Goal: Task Accomplishment & Management: Manage account settings

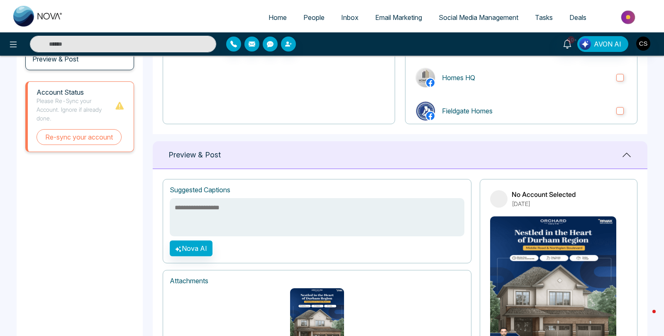
scroll to position [73, 0]
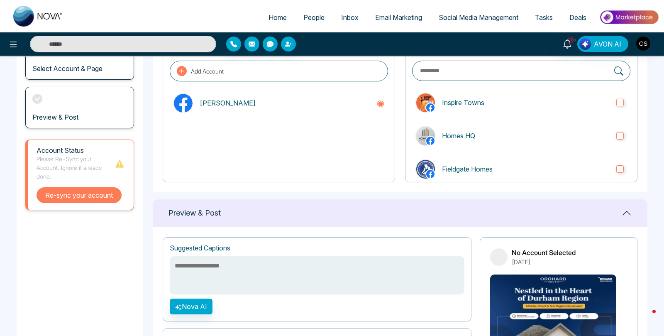
click at [94, 188] on button "Re-sync your account" at bounding box center [79, 195] width 85 height 16
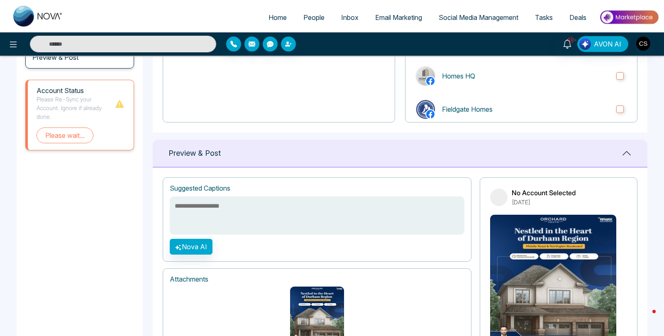
scroll to position [193, 0]
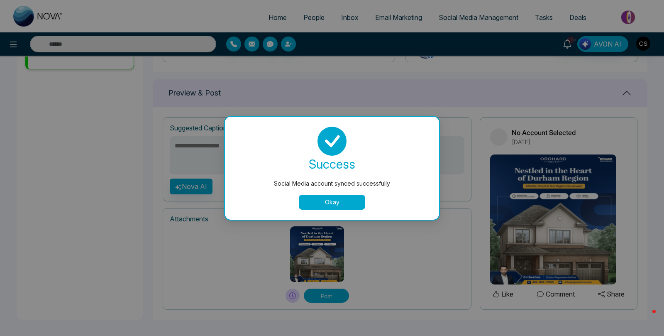
click at [334, 209] on button "Okay" at bounding box center [332, 202] width 66 height 15
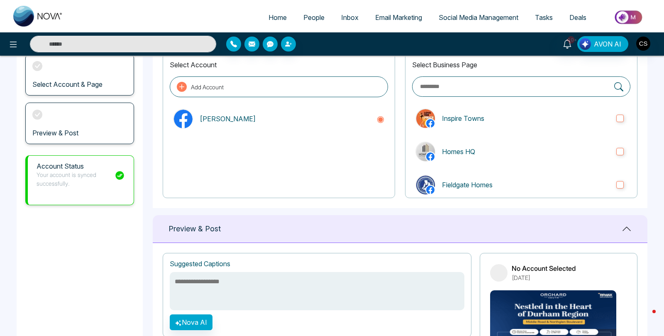
scroll to position [0, 0]
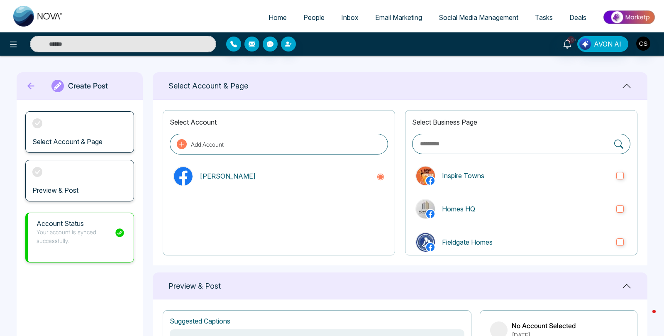
click at [21, 23] on img at bounding box center [38, 16] width 50 height 21
select select "*"
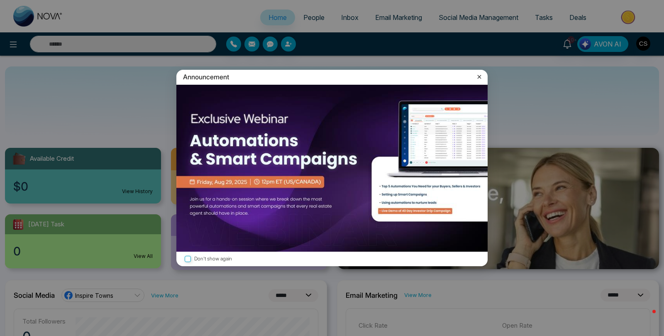
click at [479, 76] on icon at bounding box center [479, 77] width 8 height 8
